Goal: Task Accomplishment & Management: Use online tool/utility

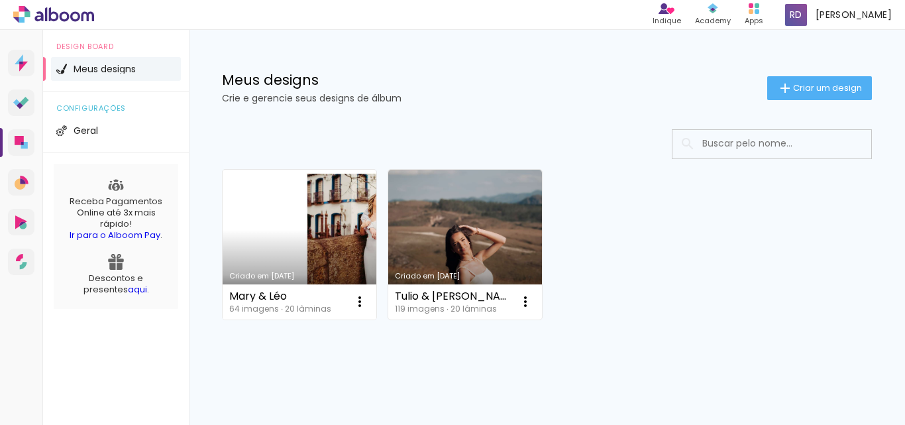
click at [335, 242] on link "Criado em [DATE]" at bounding box center [300, 245] width 154 height 150
